Goal: Task Accomplishment & Management: Manage account settings

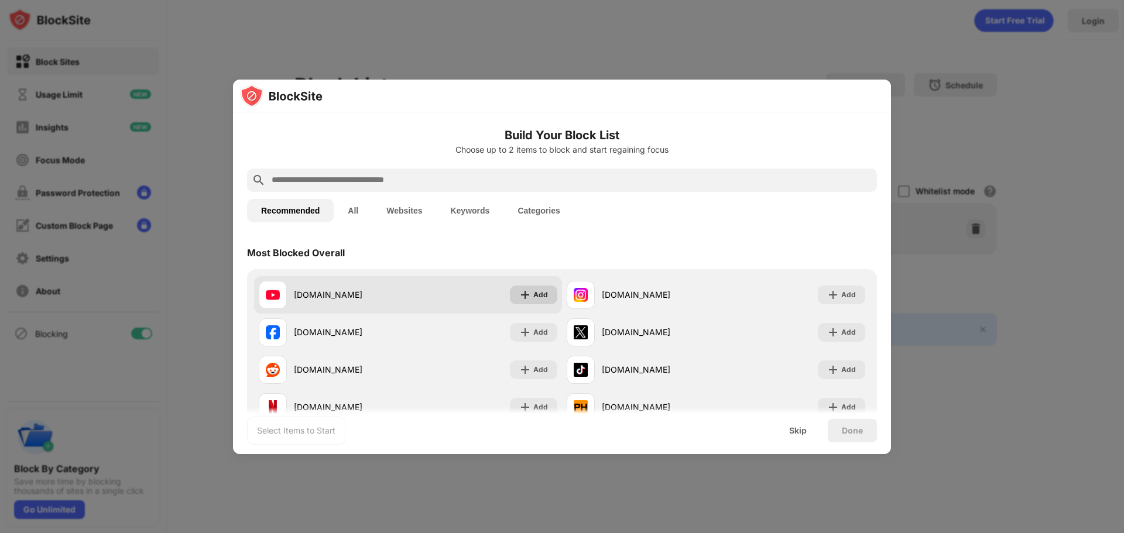
click at [533, 292] on div "Add" at bounding box center [540, 295] width 15 height 12
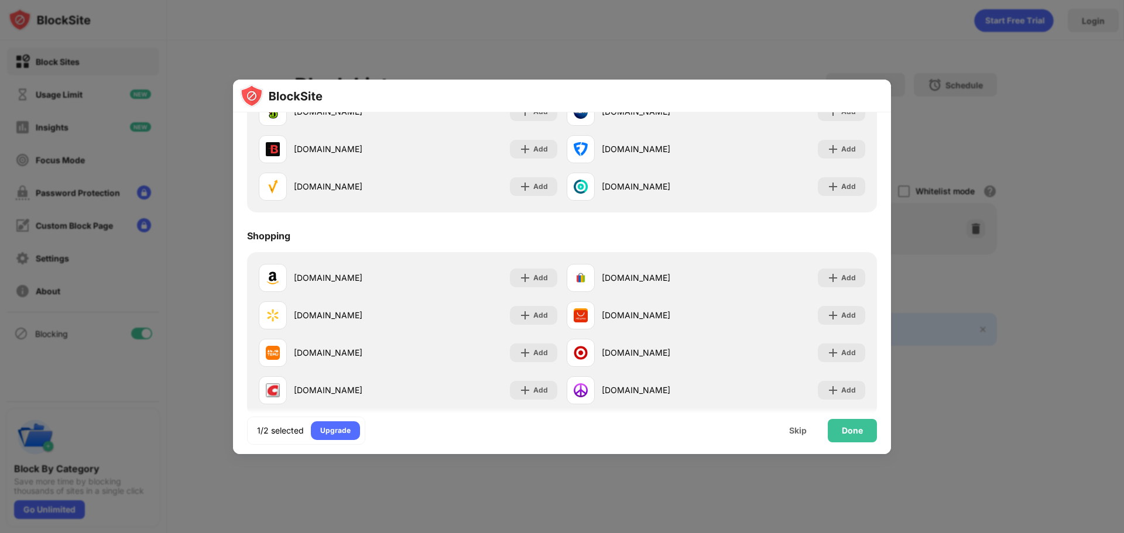
scroll to position [1260, 0]
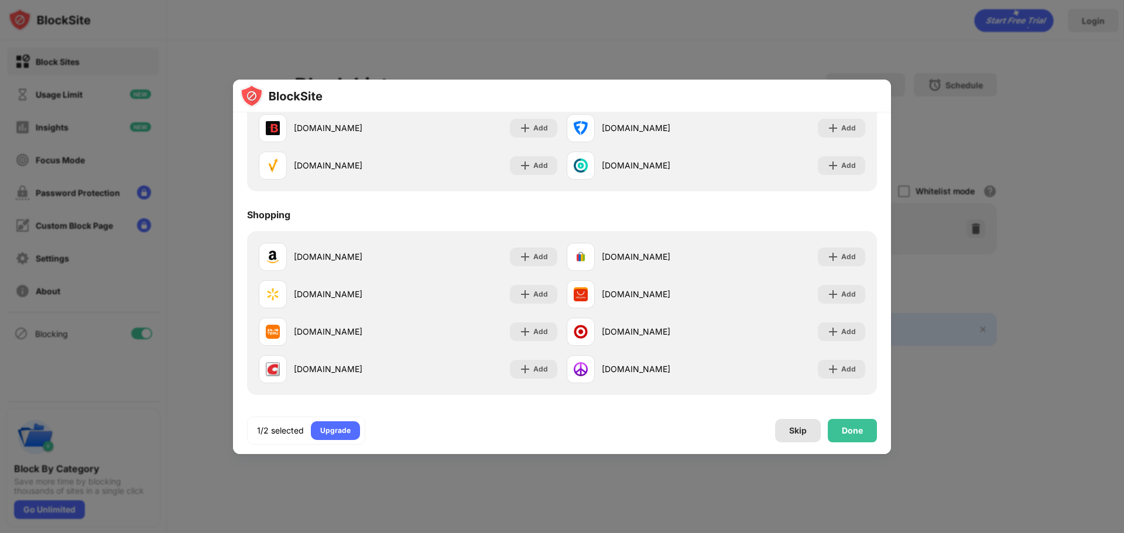
click at [791, 430] on div "Skip" at bounding box center [798, 430] width 18 height 9
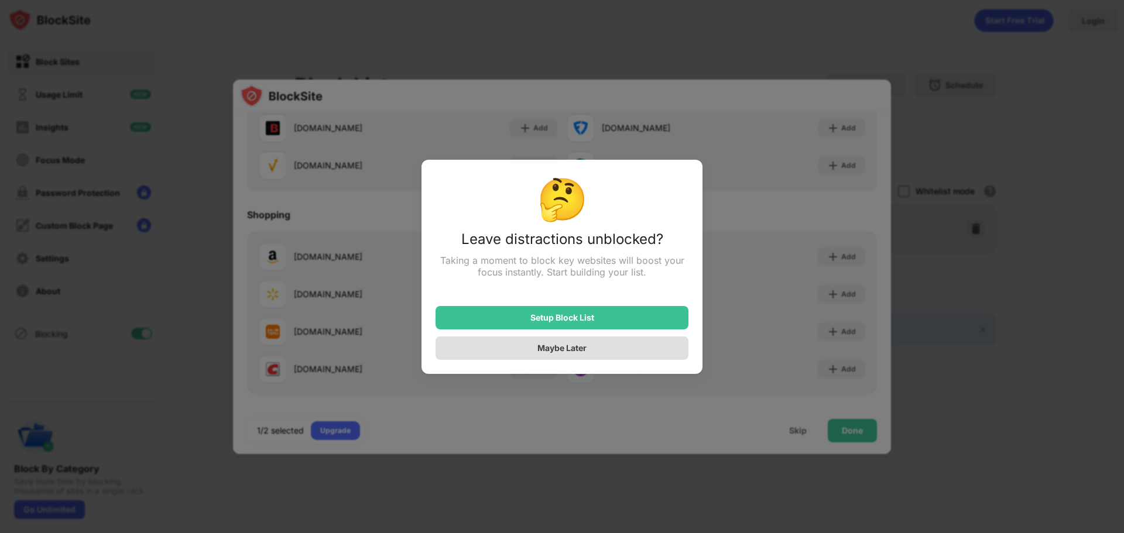
click at [652, 354] on div "Maybe Later" at bounding box center [562, 348] width 253 height 23
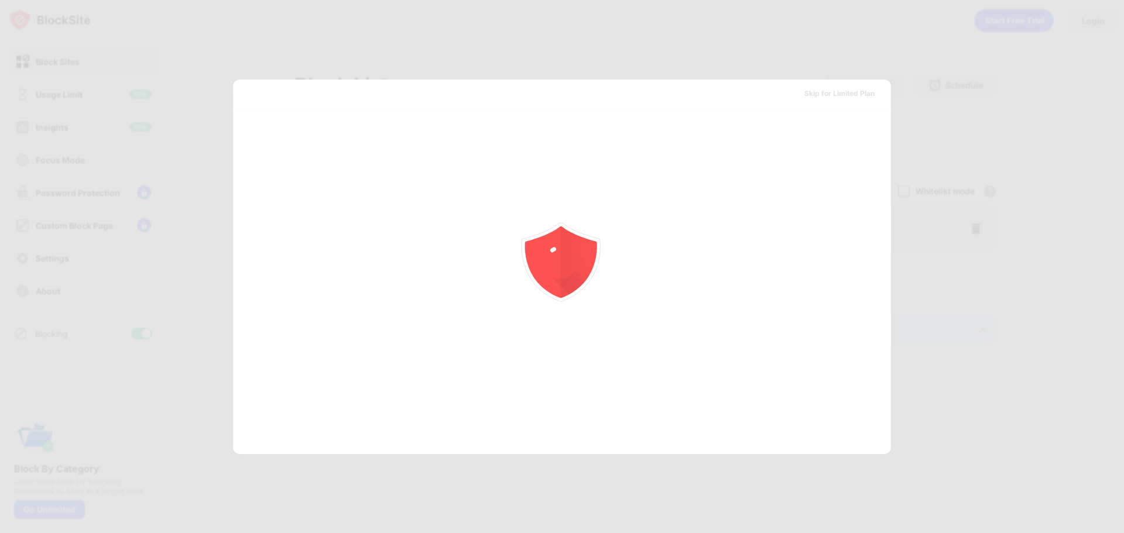
scroll to position [0, 0]
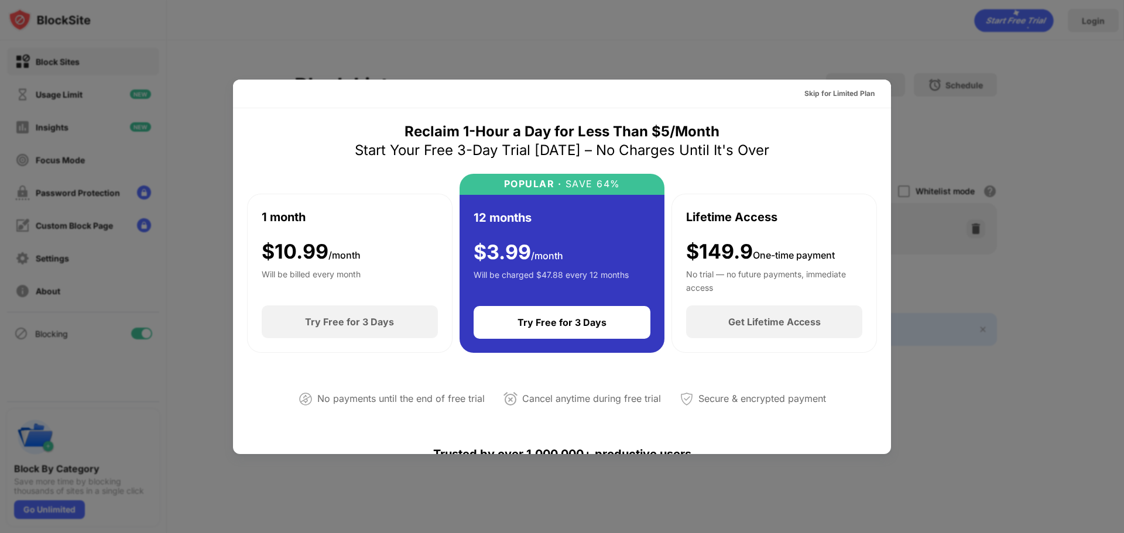
click at [945, 169] on div at bounding box center [562, 266] width 1124 height 533
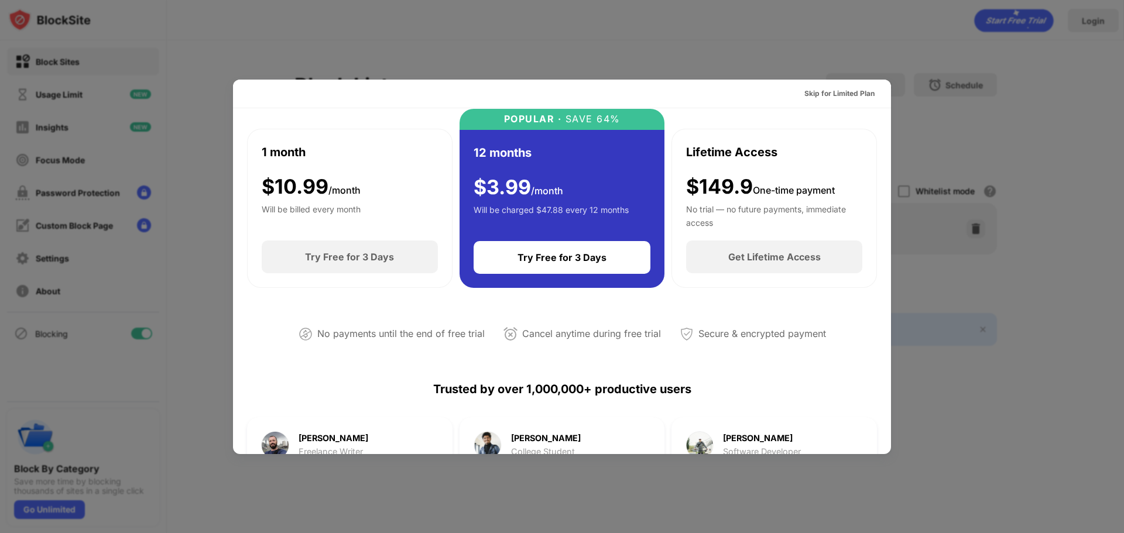
scroll to position [59, 0]
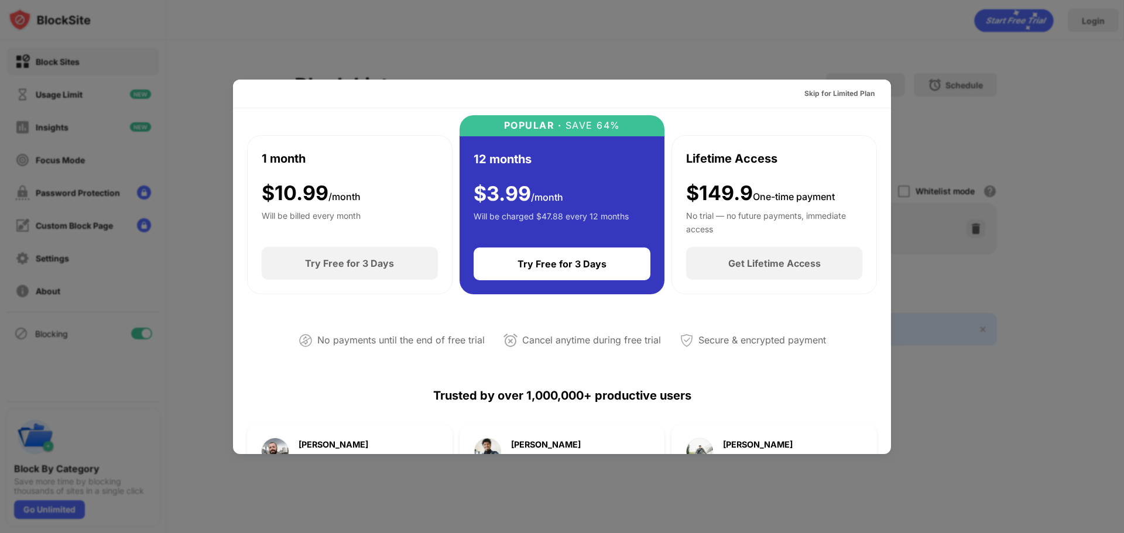
click at [840, 93] on div "Skip for Limited Plan" at bounding box center [839, 94] width 70 height 12
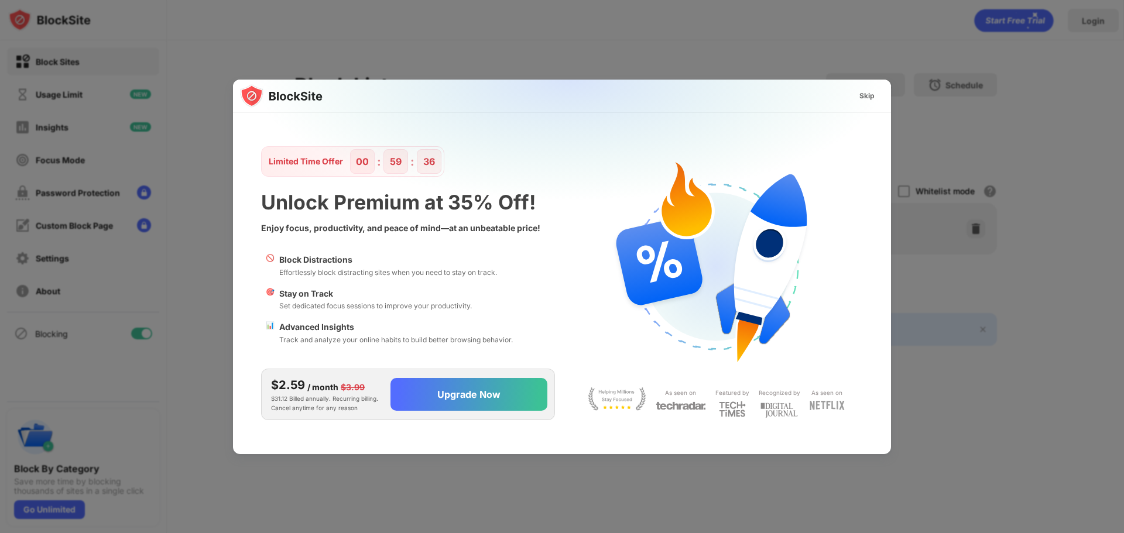
scroll to position [0, 0]
click at [876, 98] on div "Skip" at bounding box center [867, 96] width 34 height 19
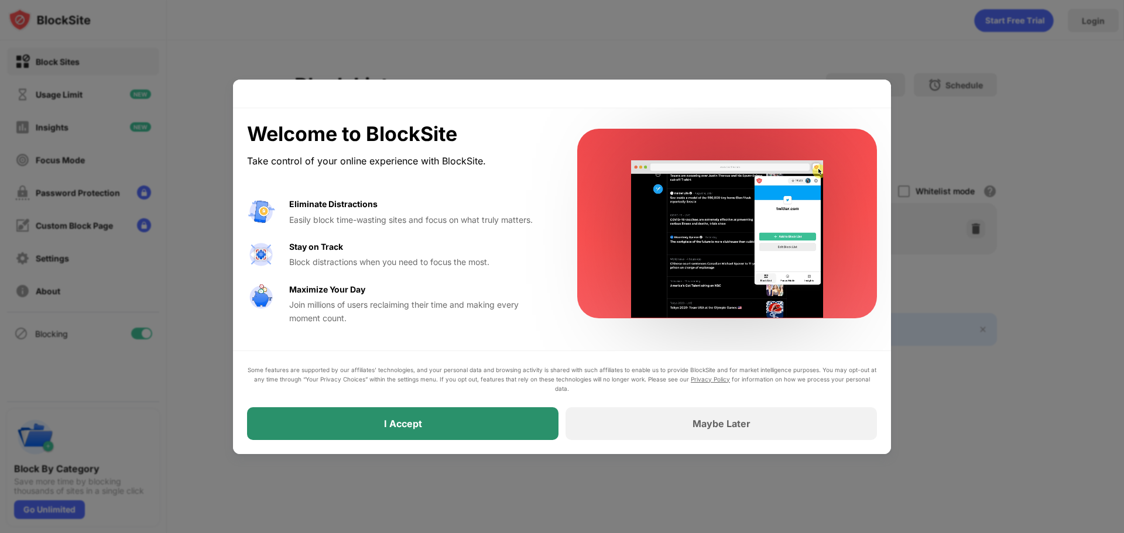
click at [500, 410] on div "I Accept" at bounding box center [402, 423] width 311 height 33
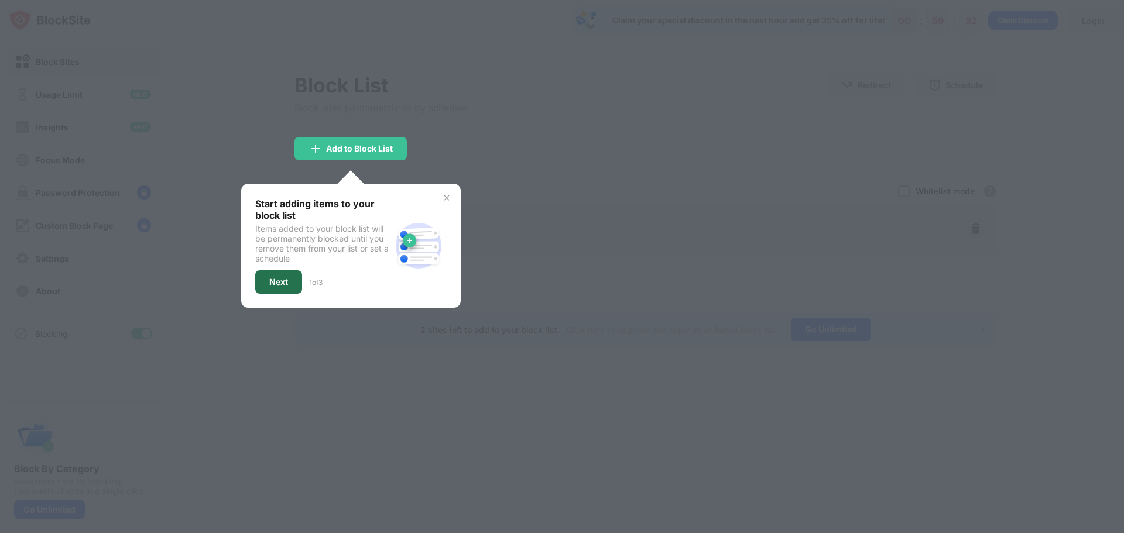
click at [281, 281] on div "Next" at bounding box center [278, 281] width 19 height 9
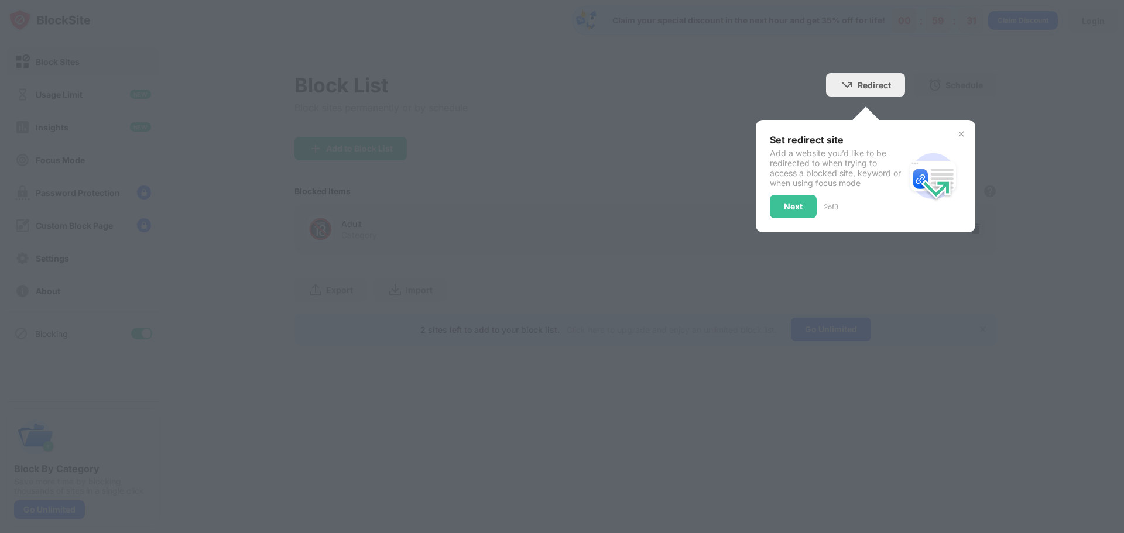
click at [492, 172] on div at bounding box center [562, 266] width 1124 height 533
click at [796, 204] on div "Next" at bounding box center [793, 206] width 47 height 23
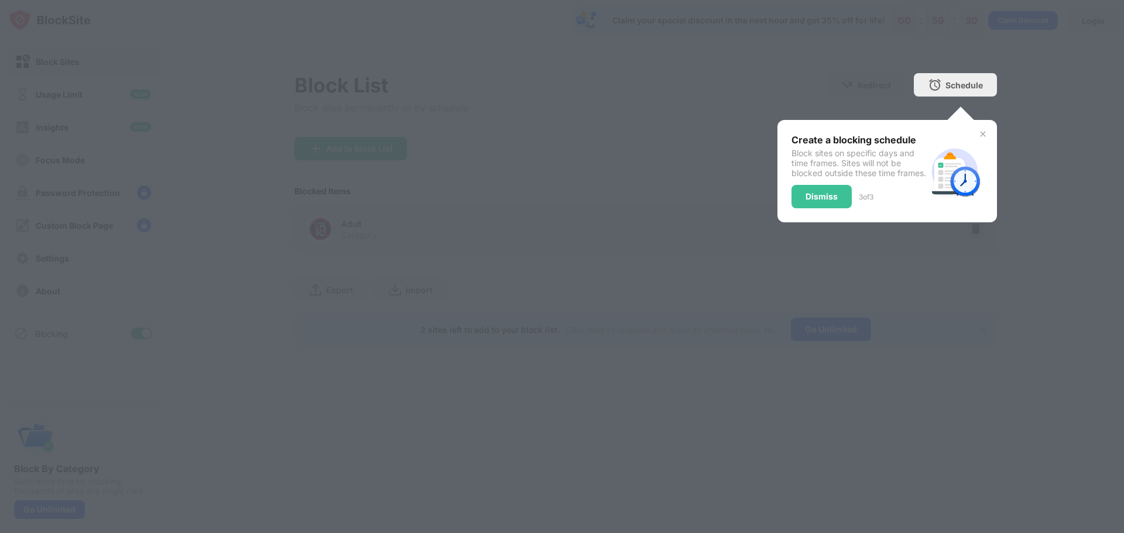
click at [987, 129] on img at bounding box center [982, 133] width 9 height 9
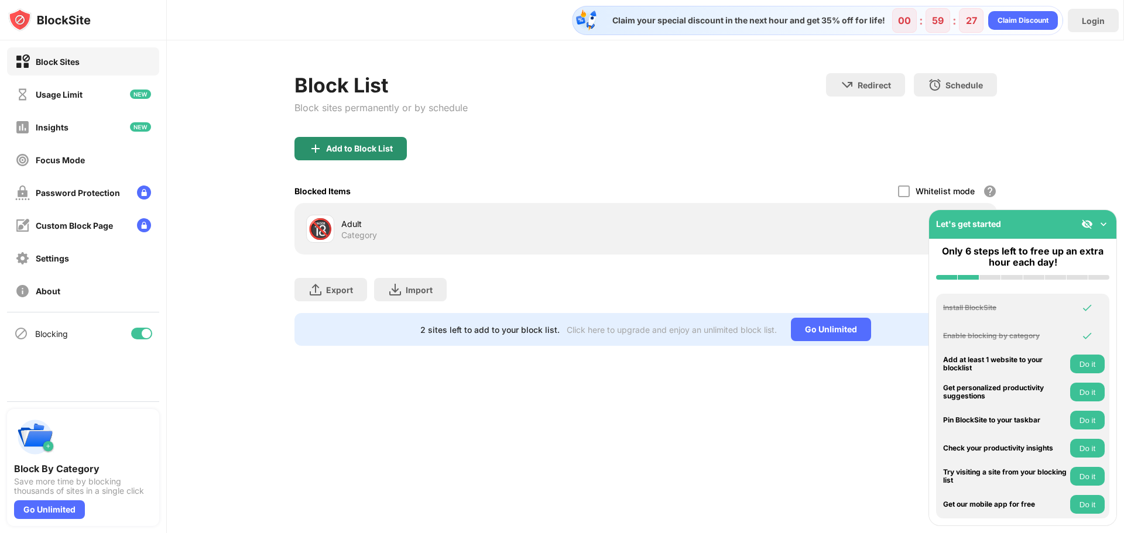
click at [375, 152] on div "Add to Block List" at bounding box center [359, 148] width 67 height 9
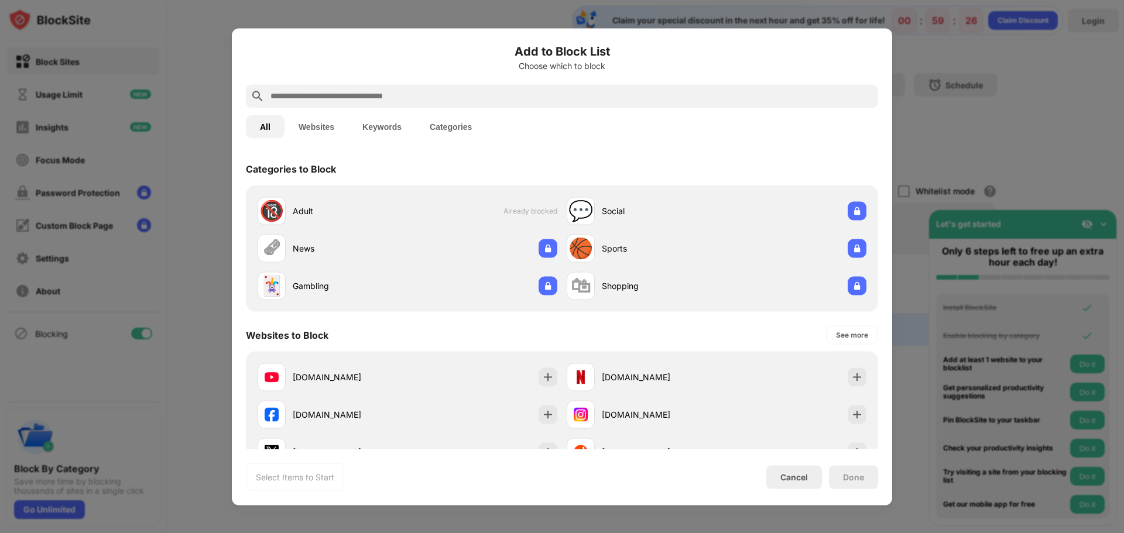
drag, startPoint x: 882, startPoint y: 59, endPoint x: 914, endPoint y: 65, distance: 32.3
click at [883, 58] on div "Add to Block List Choose which to block All Websites Keywords Categories Catego…" at bounding box center [562, 266] width 660 height 477
click at [914, 65] on div at bounding box center [562, 266] width 1124 height 533
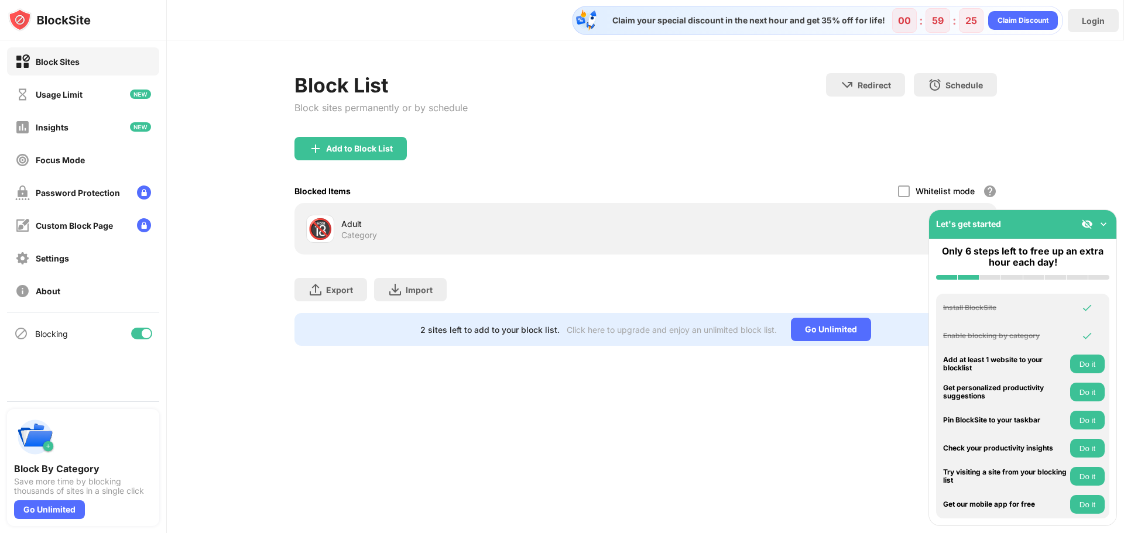
click at [1103, 222] on img at bounding box center [1104, 224] width 12 height 12
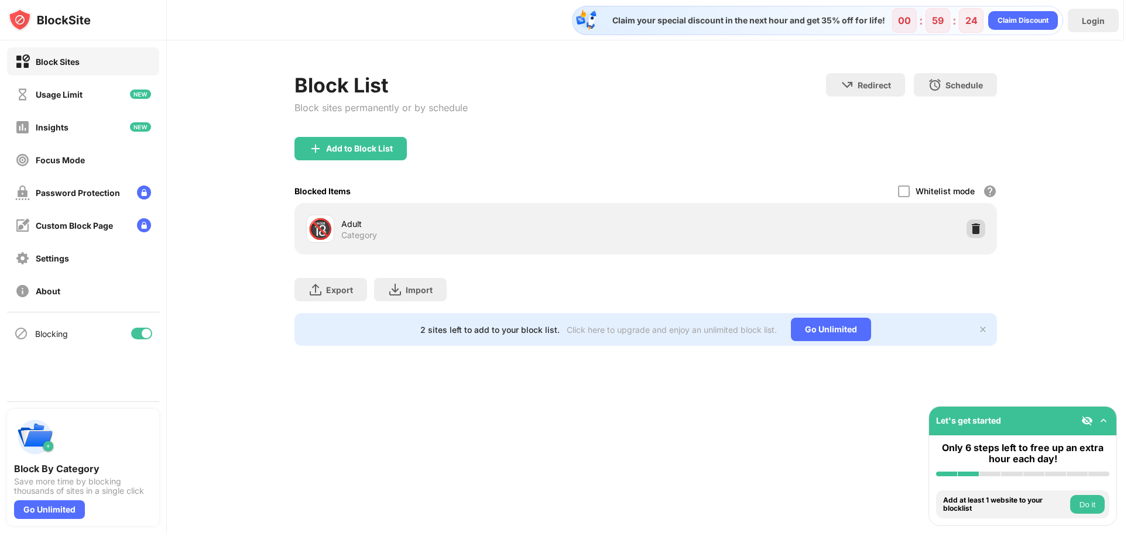
click at [979, 228] on img at bounding box center [976, 229] width 12 height 12
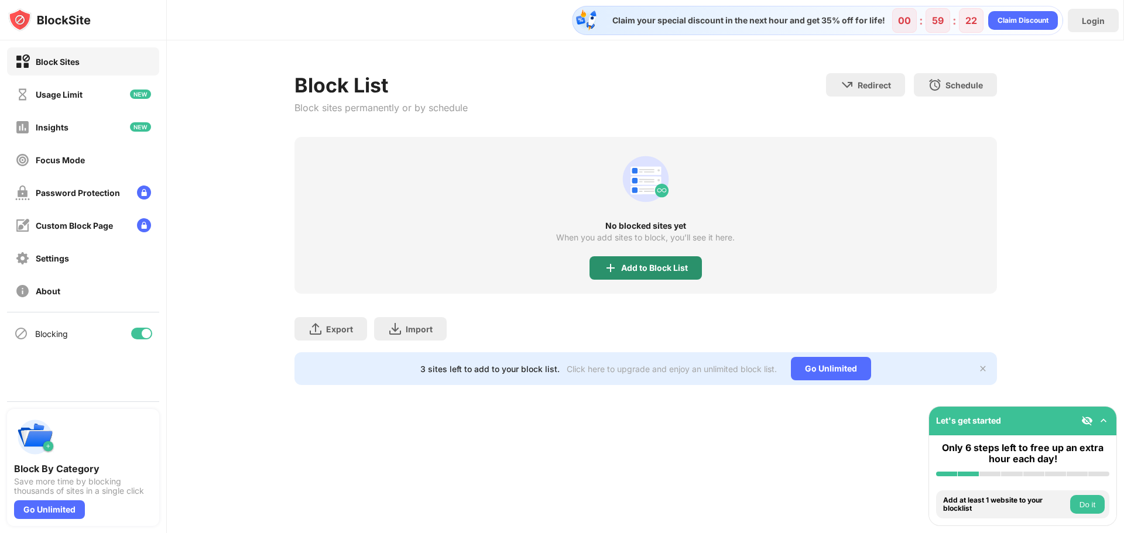
click at [610, 273] on img at bounding box center [611, 268] width 14 height 14
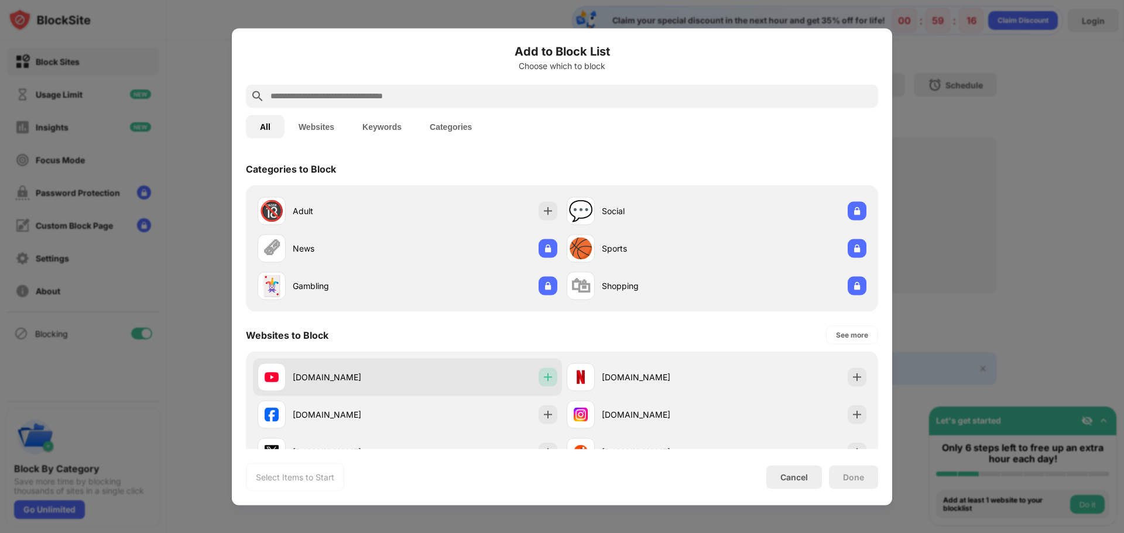
click at [542, 377] on img at bounding box center [548, 377] width 12 height 12
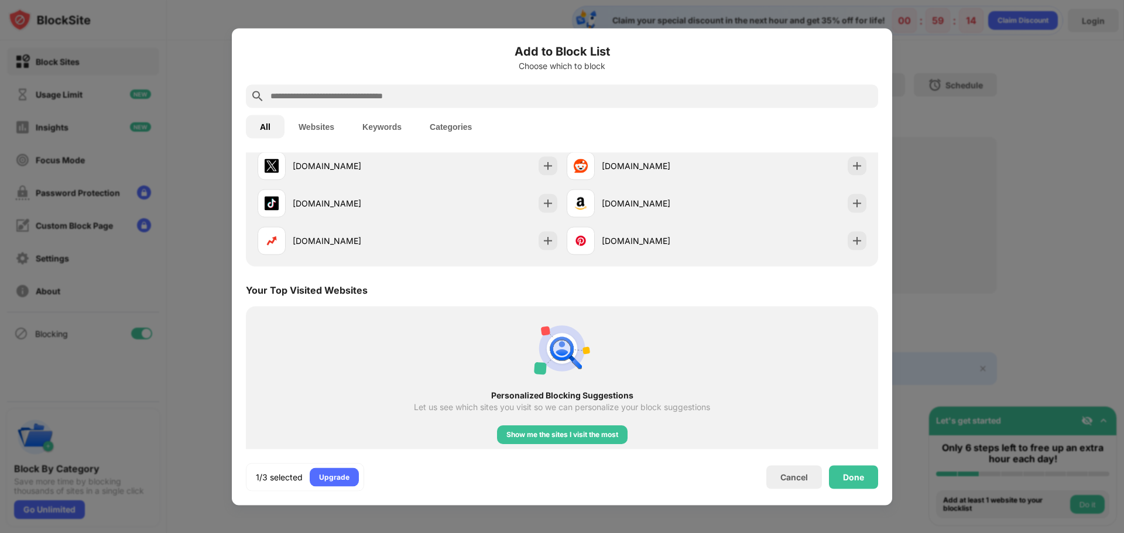
scroll to position [293, 0]
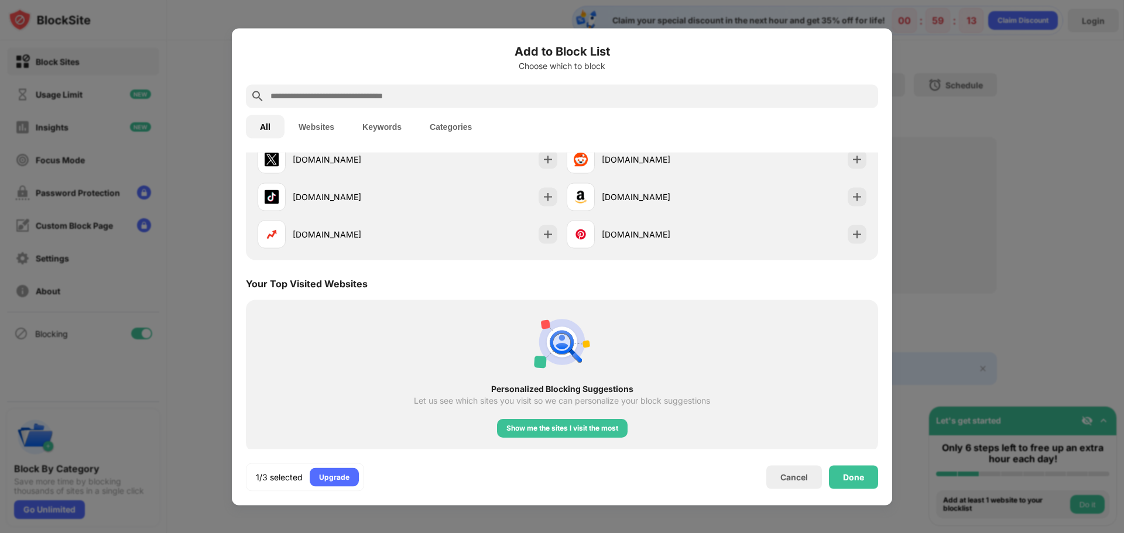
click at [439, 100] on input "text" at bounding box center [571, 96] width 604 height 14
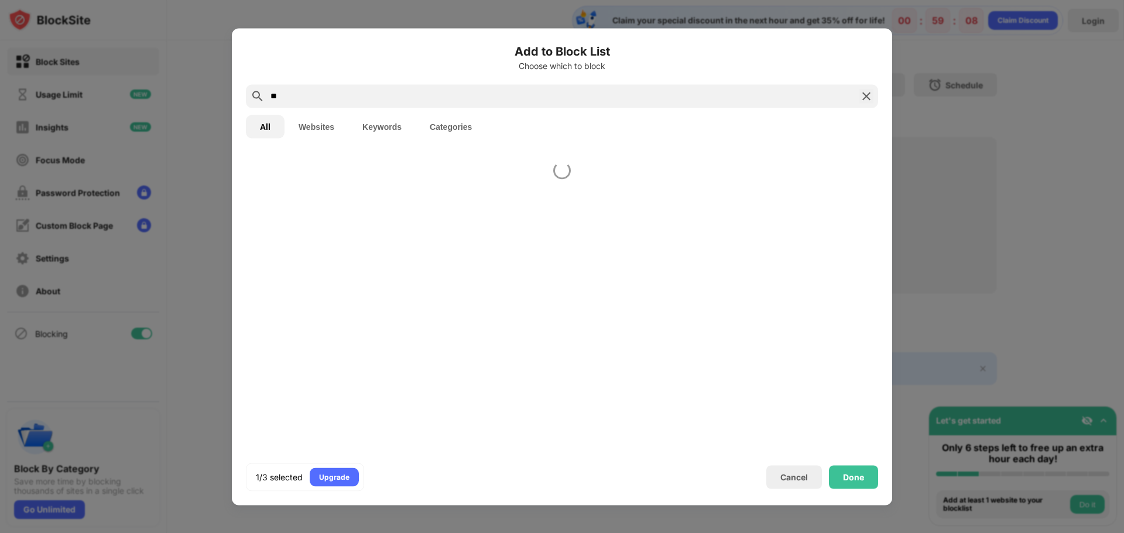
type input "*"
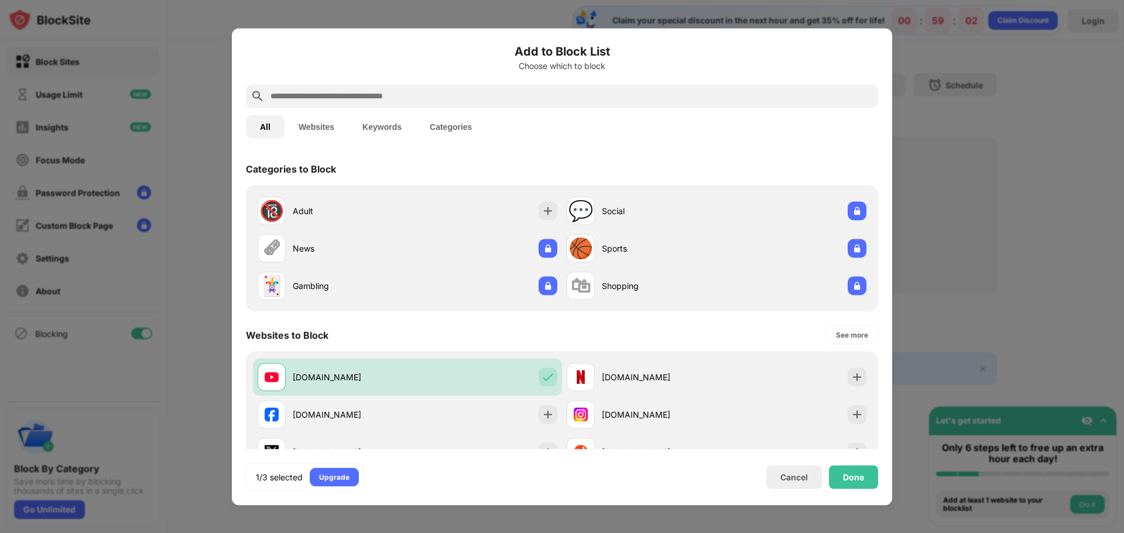
click at [843, 487] on div "Done" at bounding box center [853, 476] width 49 height 23
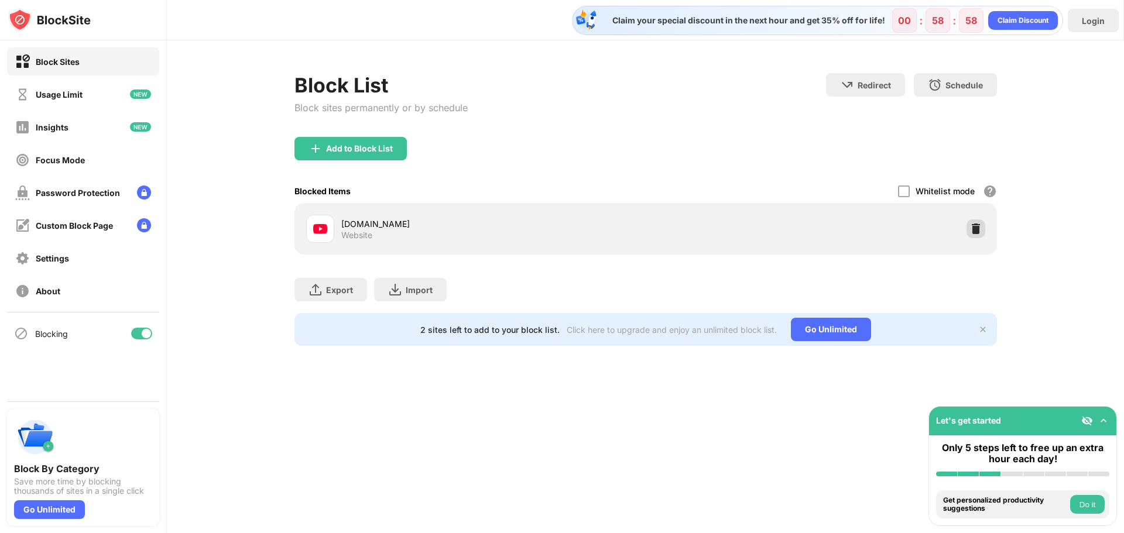
click at [965, 224] on div "[DOMAIN_NAME] Website" at bounding box center [645, 228] width 688 height 37
click at [973, 223] on img at bounding box center [976, 229] width 12 height 12
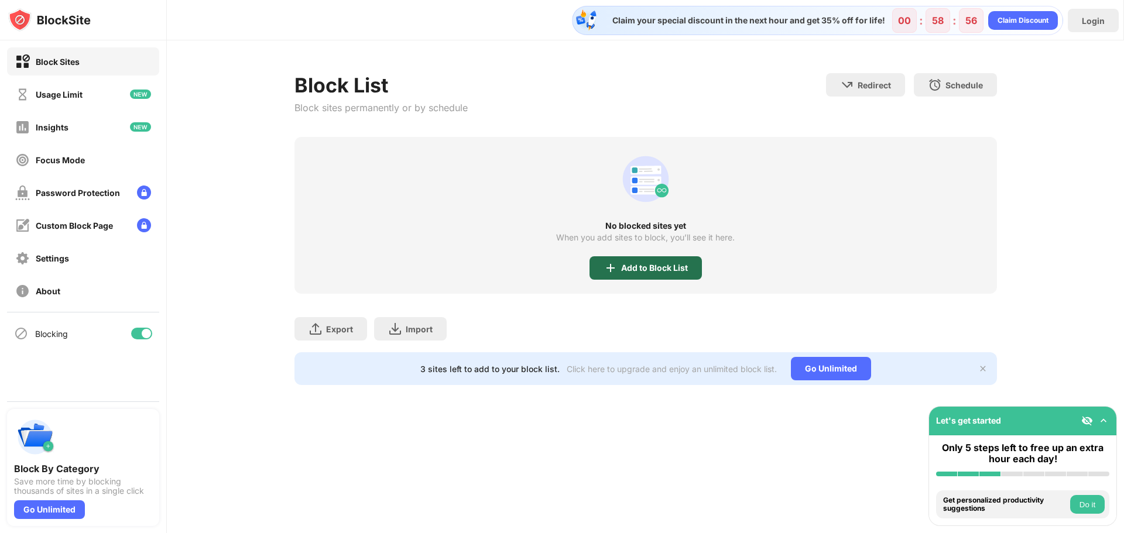
click at [658, 265] on div "Add to Block List" at bounding box center [654, 267] width 67 height 9
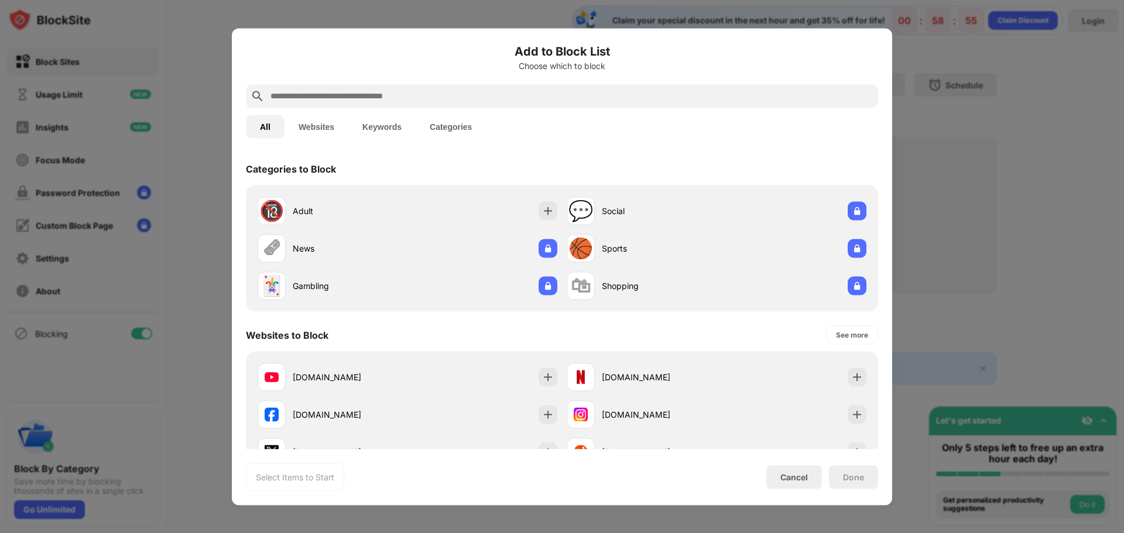
click at [388, 92] on input "text" at bounding box center [571, 96] width 604 height 14
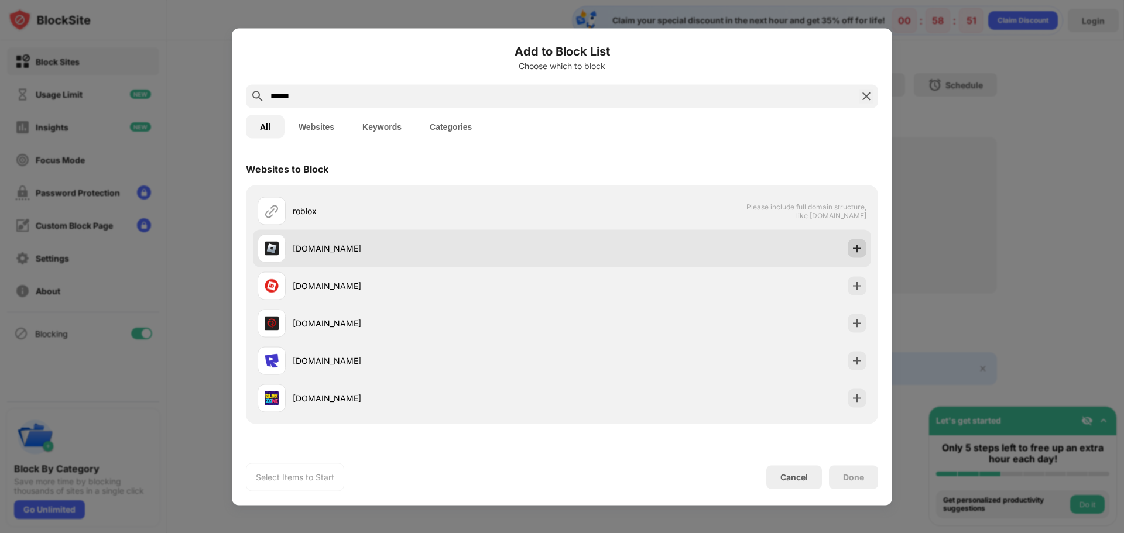
type input "******"
click at [851, 250] on img at bounding box center [857, 248] width 12 height 12
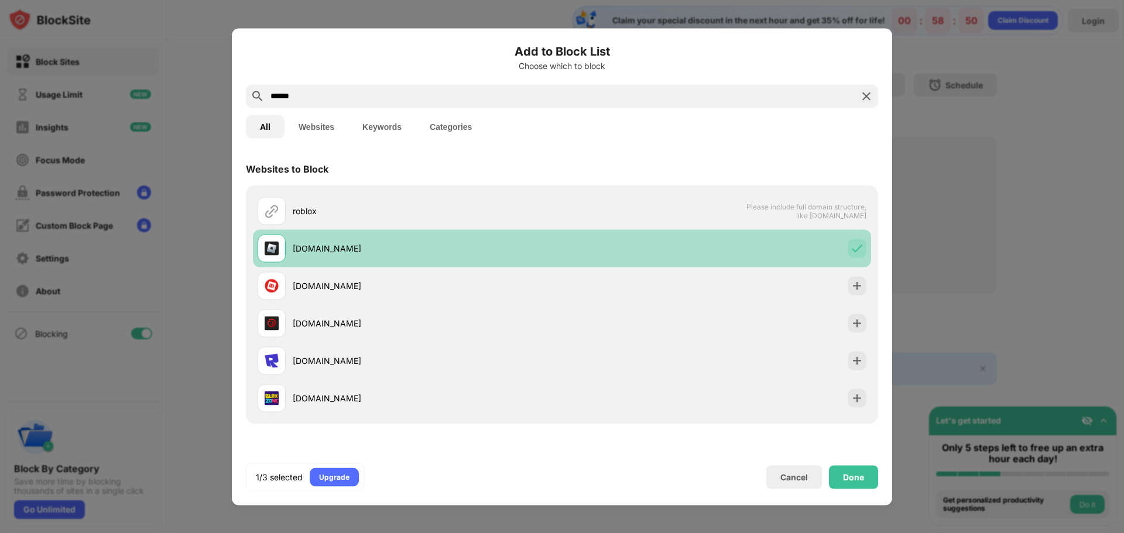
click at [848, 246] on div at bounding box center [857, 248] width 19 height 19
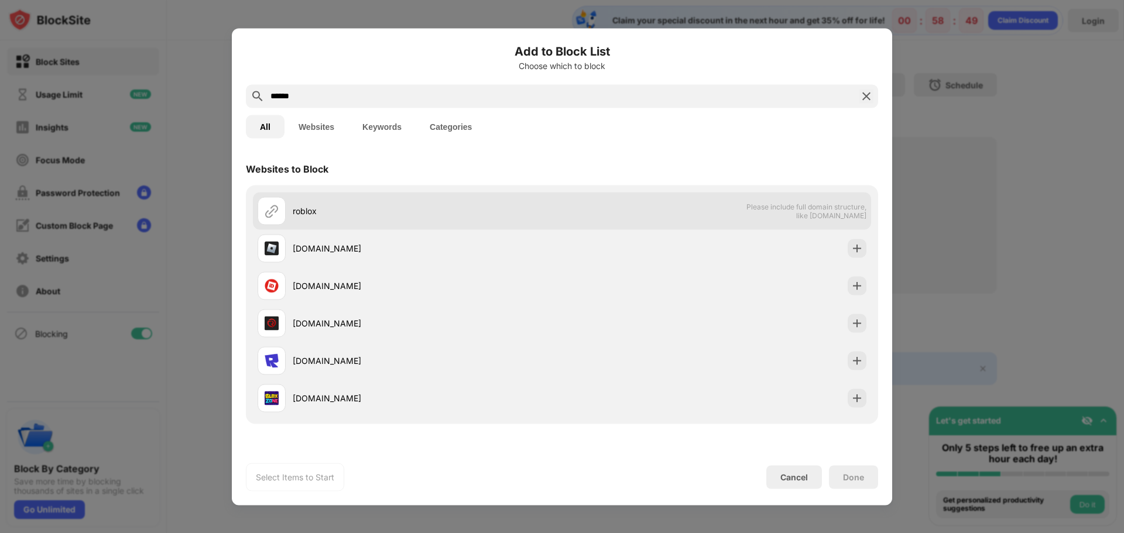
click at [807, 208] on span "Please include full domain structure, like [DOMAIN_NAME]" at bounding box center [806, 211] width 121 height 18
click at [763, 215] on span "Please include full domain structure, like [DOMAIN_NAME]" at bounding box center [806, 211] width 121 height 18
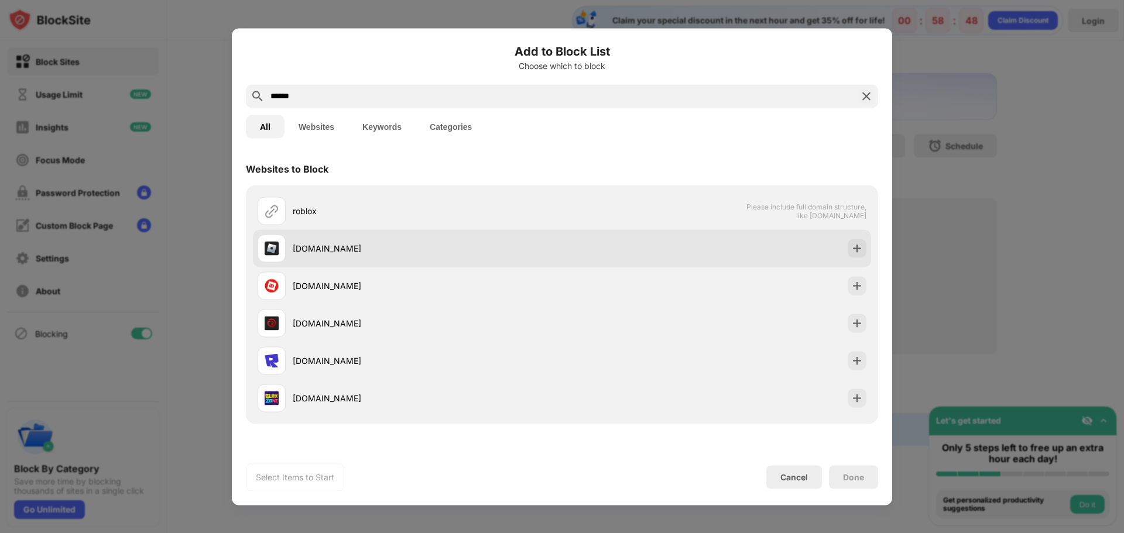
click at [780, 244] on div "[DOMAIN_NAME]" at bounding box center [562, 247] width 618 height 37
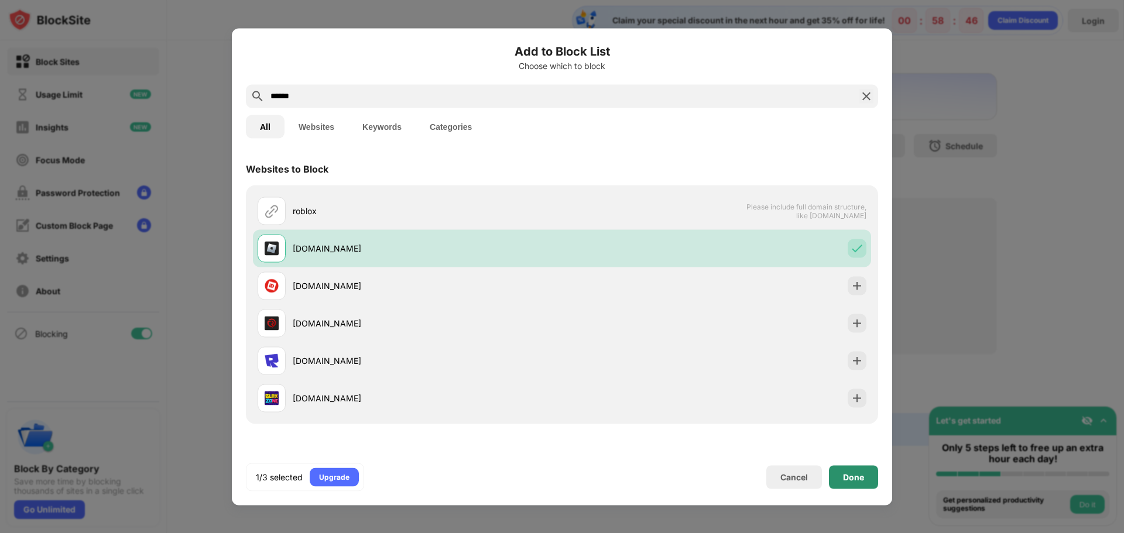
click at [859, 478] on div "Done" at bounding box center [853, 476] width 21 height 9
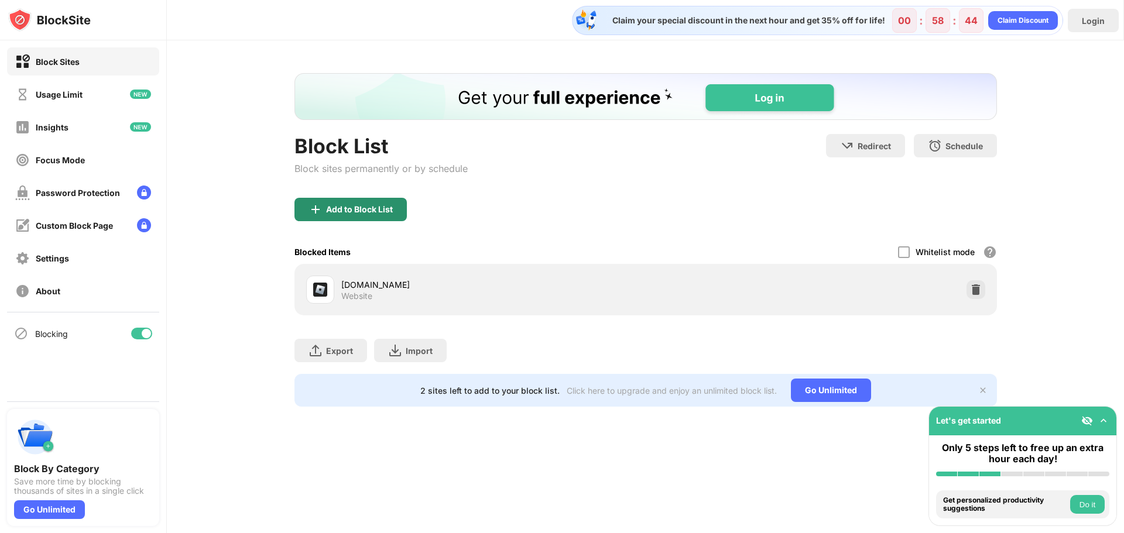
click at [385, 218] on div "Add to Block List" at bounding box center [350, 209] width 112 height 23
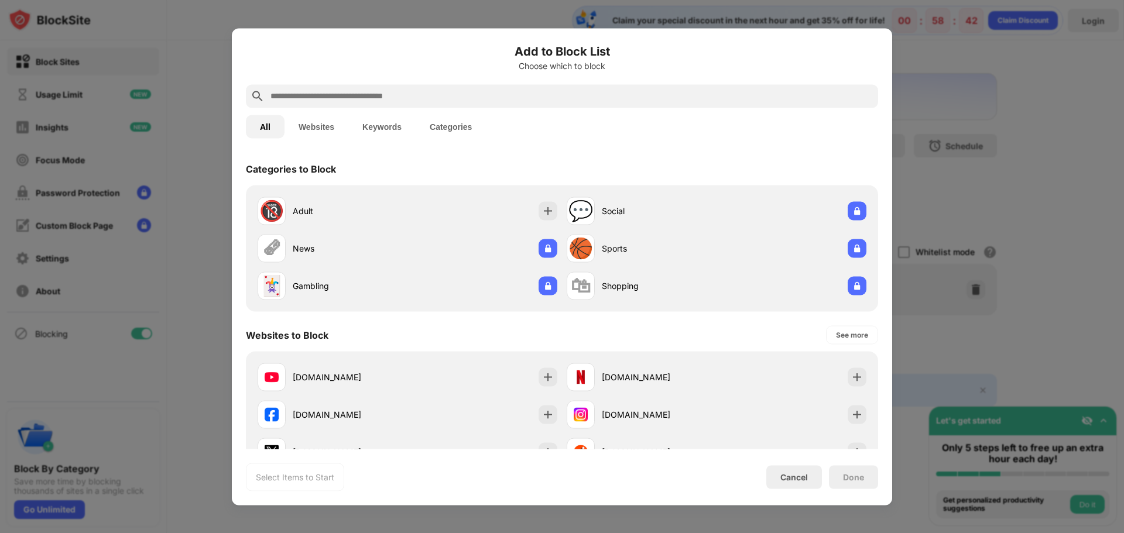
click at [799, 470] on div "Select Items to Start Cancel Done" at bounding box center [562, 477] width 632 height 28
click at [799, 479] on div "Cancel" at bounding box center [794, 477] width 28 height 10
